Goal: Transaction & Acquisition: Book appointment/travel/reservation

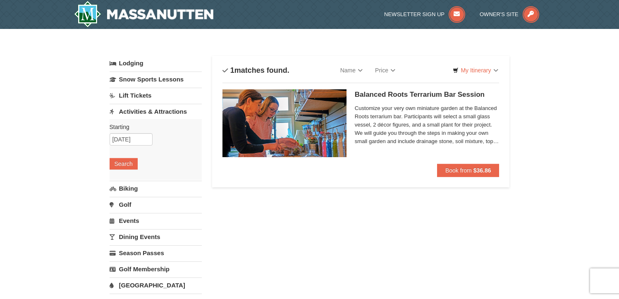
click at [132, 219] on link "Events" at bounding box center [156, 220] width 92 height 15
click at [129, 210] on button "Search" at bounding box center [124, 212] width 28 height 12
click at [125, 139] on input "11/15/2025" at bounding box center [131, 139] width 43 height 12
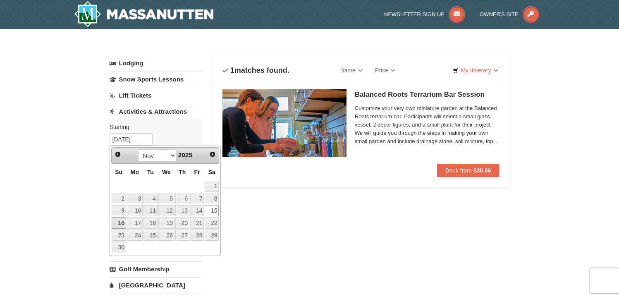
click at [116, 221] on link "16" at bounding box center [119, 223] width 14 height 12
type input "11/16/2025"
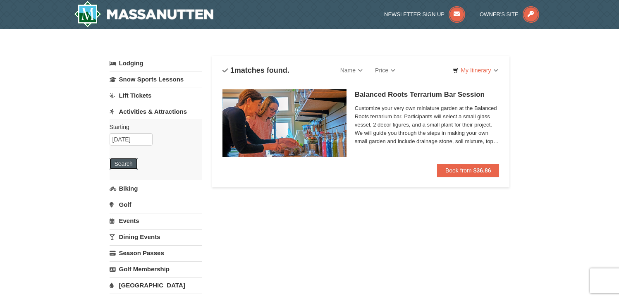
click at [125, 162] on button "Search" at bounding box center [124, 164] width 28 height 12
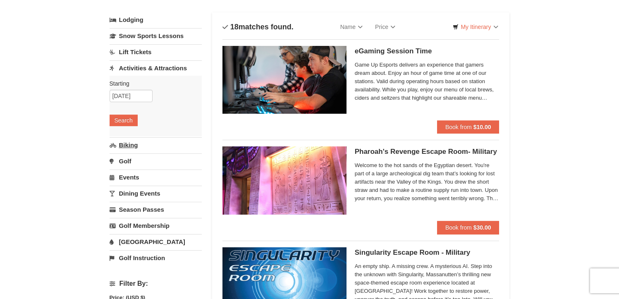
scroll to position [41, 0]
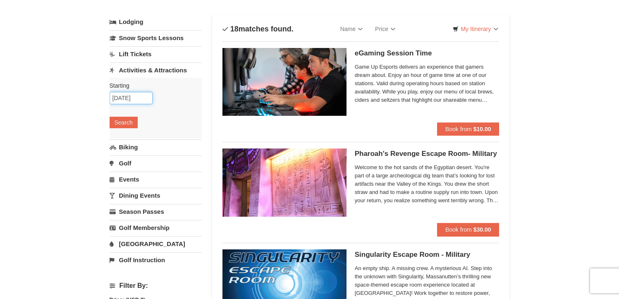
click at [141, 98] on input "11/16/2025" at bounding box center [131, 98] width 43 height 12
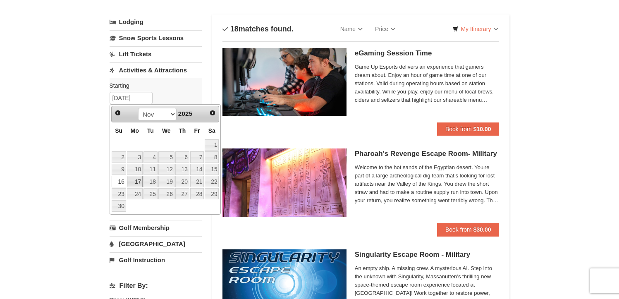
click at [136, 185] on link "17" at bounding box center [135, 182] width 16 height 12
type input "[DATE]"
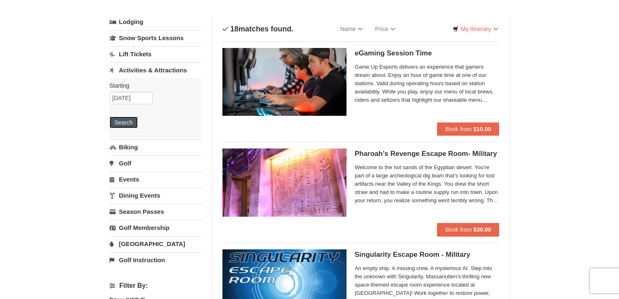
click at [131, 125] on button "Search" at bounding box center [124, 123] width 28 height 12
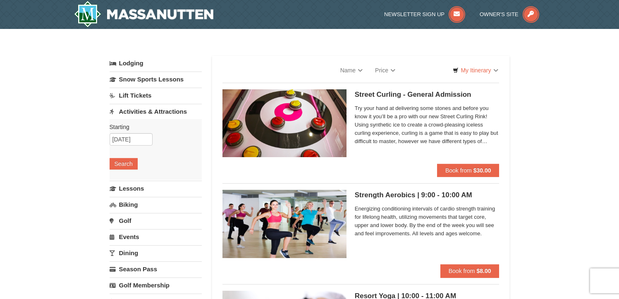
select select "9"
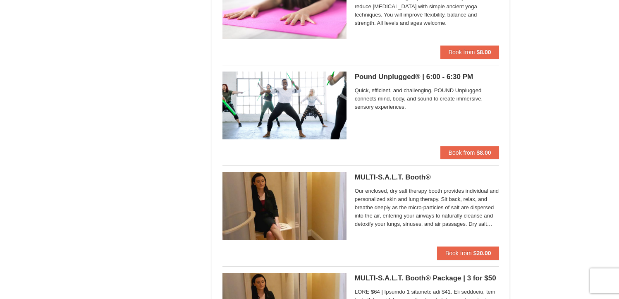
scroll to position [1241, 0]
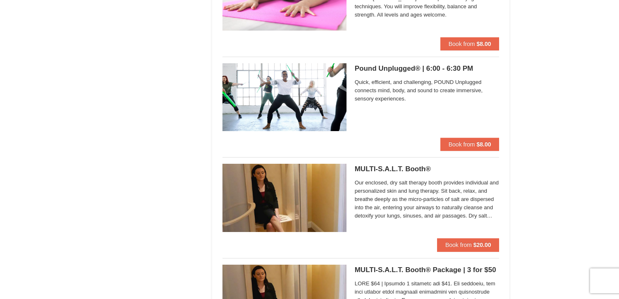
click at [411, 67] on h5 "Pound Unplugged® | 6:00 - 6:30 PM Massanutten Health and Wellness" at bounding box center [427, 69] width 145 height 8
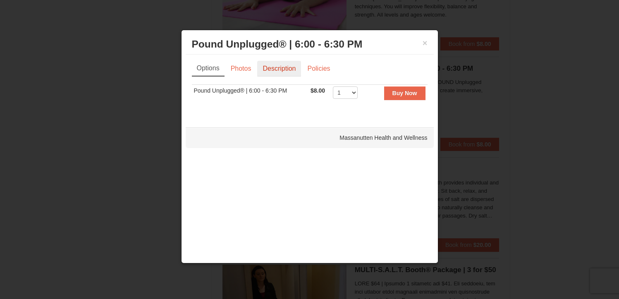
click at [294, 64] on link "Description" at bounding box center [279, 69] width 44 height 16
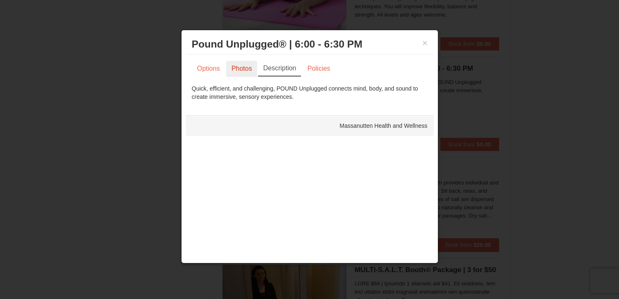
click at [252, 70] on link "Photos" at bounding box center [241, 69] width 31 height 16
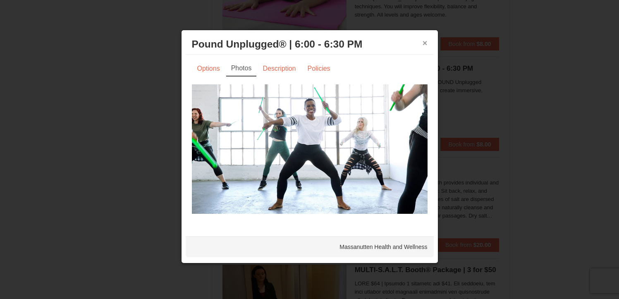
click at [423, 40] on button "×" at bounding box center [425, 43] width 5 height 8
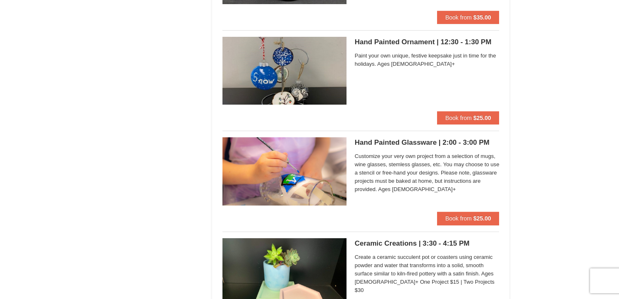
scroll to position [1820, 0]
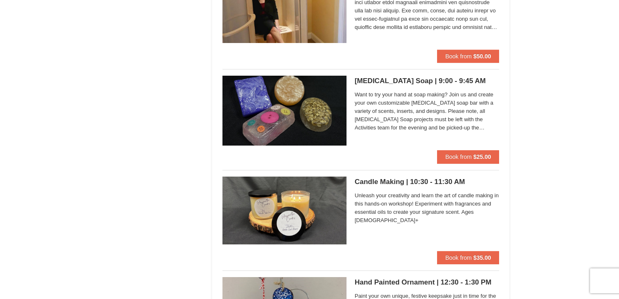
drag, startPoint x: 343, startPoint y: 26, endPoint x: 347, endPoint y: 14, distance: 12.2
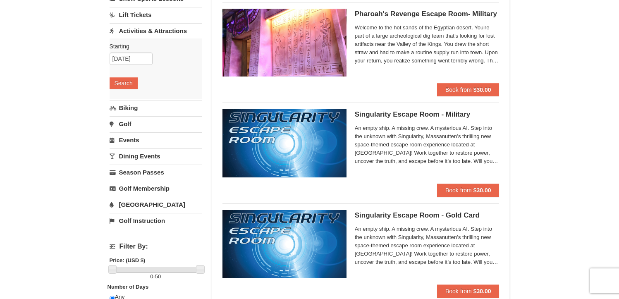
scroll to position [76, 0]
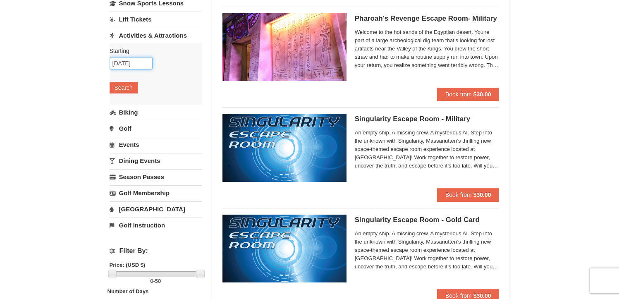
click at [136, 64] on input "11/17/2025" at bounding box center [131, 63] width 43 height 12
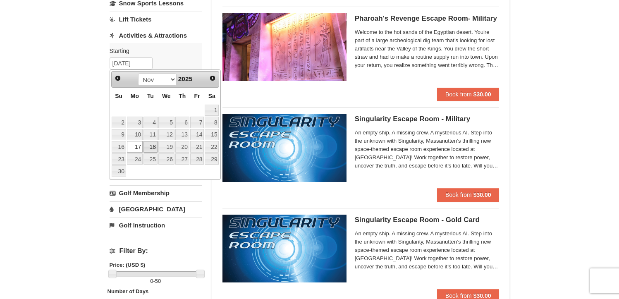
click at [154, 146] on link "18" at bounding box center [151, 147] width 14 height 12
type input "11/18/2025"
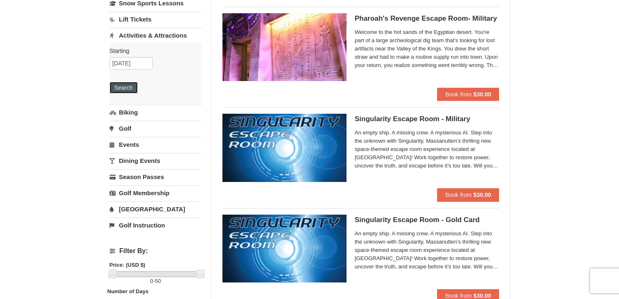
click at [135, 89] on button "Search" at bounding box center [124, 88] width 28 height 12
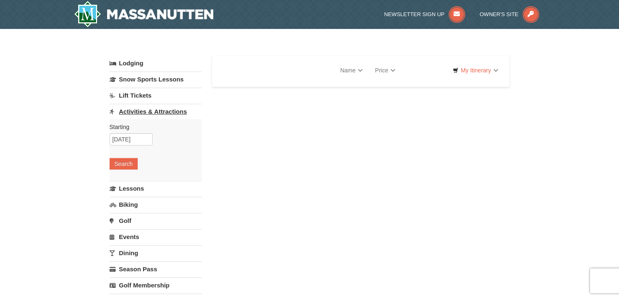
select select "9"
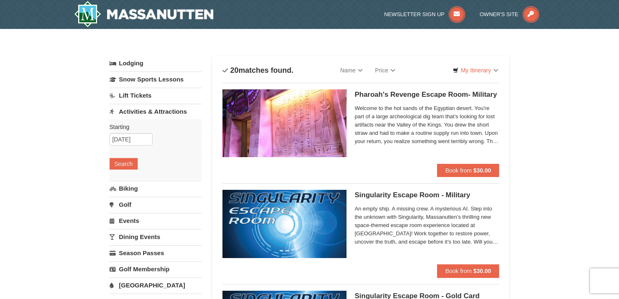
click at [141, 134] on div "Starting Please format dates MM/DD/YYYY Please format dates MM/DD/YYYY 11/18/20…" at bounding box center [156, 149] width 92 height 61
click at [142, 134] on input "11/18/2025" at bounding box center [131, 139] width 43 height 12
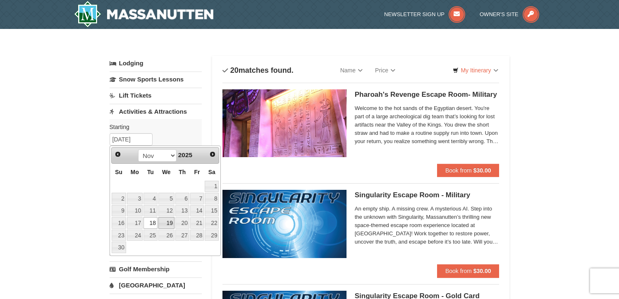
click at [164, 218] on link "19" at bounding box center [166, 223] width 16 height 12
type input "11/19/2025"
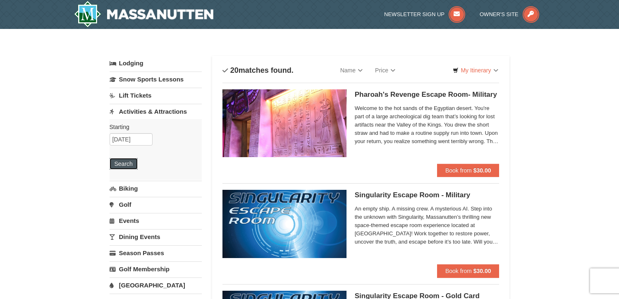
click at [130, 164] on button "Search" at bounding box center [124, 164] width 28 height 12
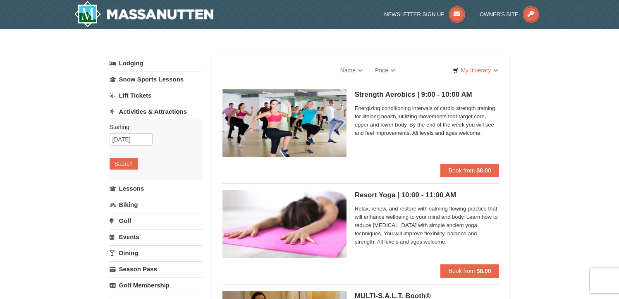
select select "9"
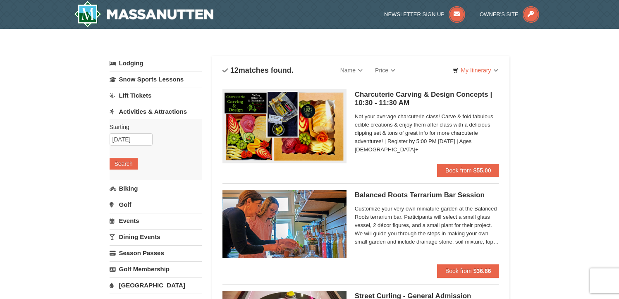
click at [127, 132] on div "Starting Please format dates MM/DD/YYYY Please format dates MM/DD/YYYY 11/19/20…" at bounding box center [156, 149] width 92 height 61
click at [122, 141] on input "11/19/2025" at bounding box center [131, 139] width 43 height 12
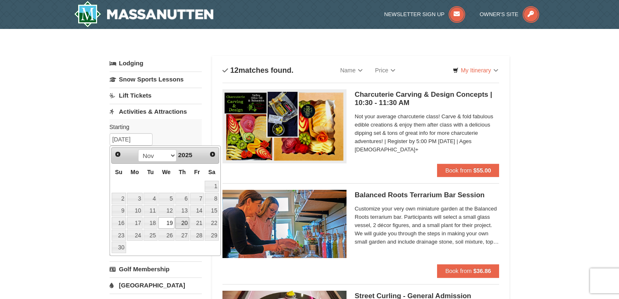
click at [182, 225] on link "20" at bounding box center [182, 223] width 14 height 12
type input "[DATE]"
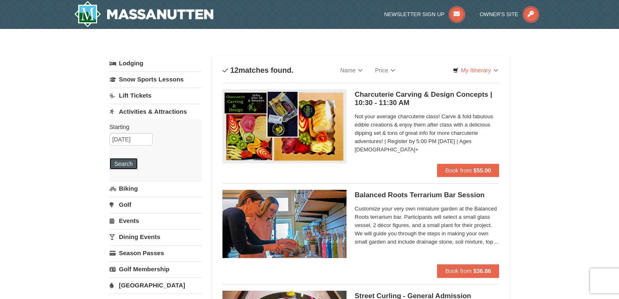
click at [123, 165] on button "Search" at bounding box center [124, 164] width 28 height 12
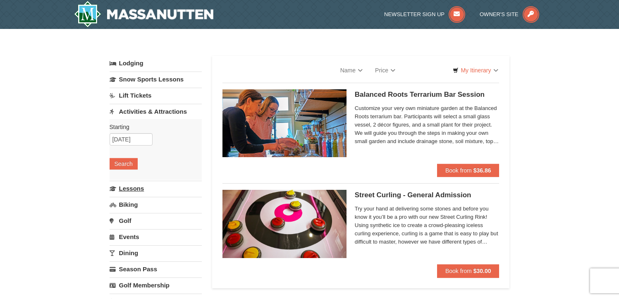
select select "9"
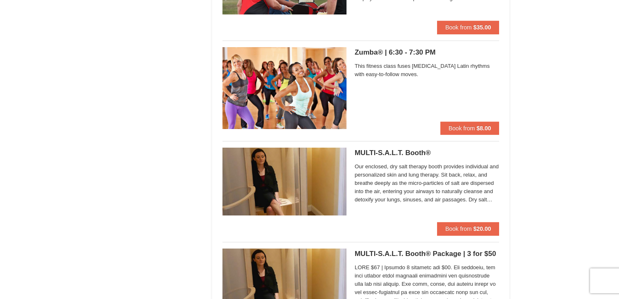
scroll to position [1448, 0]
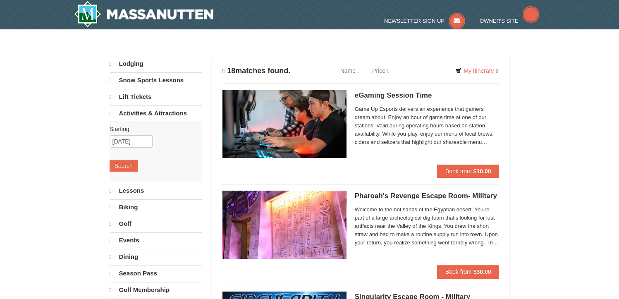
scroll to position [62, 0]
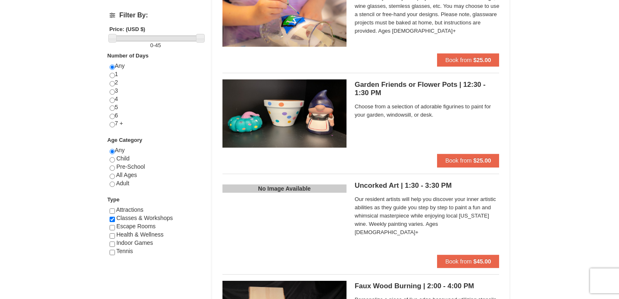
scroll to position [331, 0]
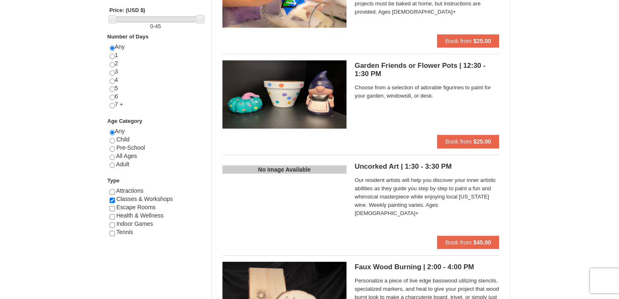
click at [409, 161] on div "Uncorked Art | 1:30 - 3:30 PM Massanutten Classes and Workshops Our resident ar…" at bounding box center [427, 198] width 145 height 74
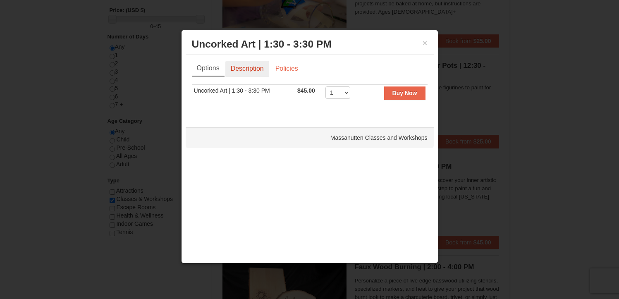
click at [264, 71] on link "Description" at bounding box center [247, 69] width 44 height 16
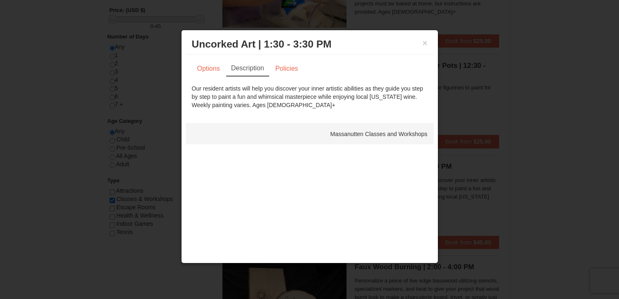
click at [424, 49] on h3 "Uncorked Art | 1:30 - 3:30 PM Massanutten Classes and Workshops" at bounding box center [310, 44] width 236 height 12
drag, startPoint x: 426, startPoint y: 38, endPoint x: 430, endPoint y: 44, distance: 7.5
click at [429, 42] on div "× Uncorked Art | 1:30 - 3:30 PM Massanutten Classes and Workshops" at bounding box center [310, 44] width 248 height 20
